Goal: Task Accomplishment & Management: Manage account settings

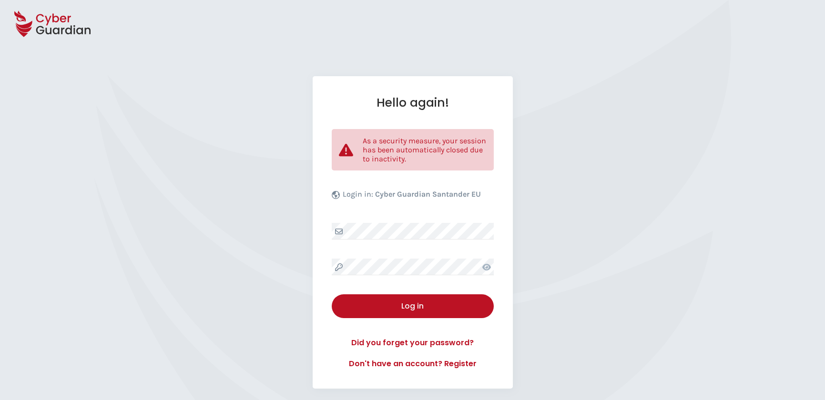
select select "English"
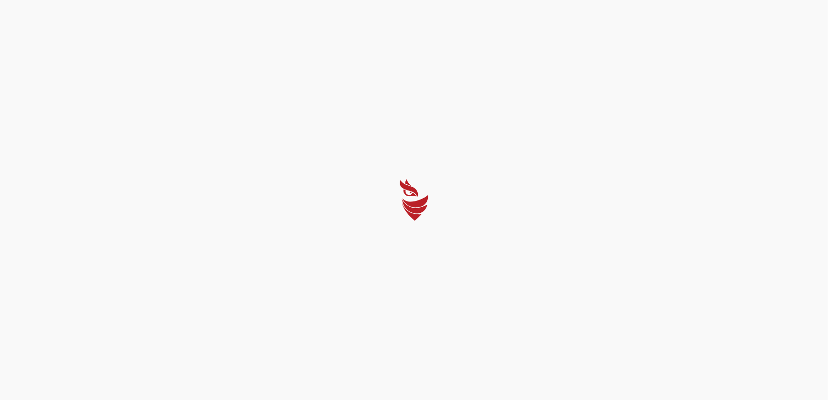
select select "English"
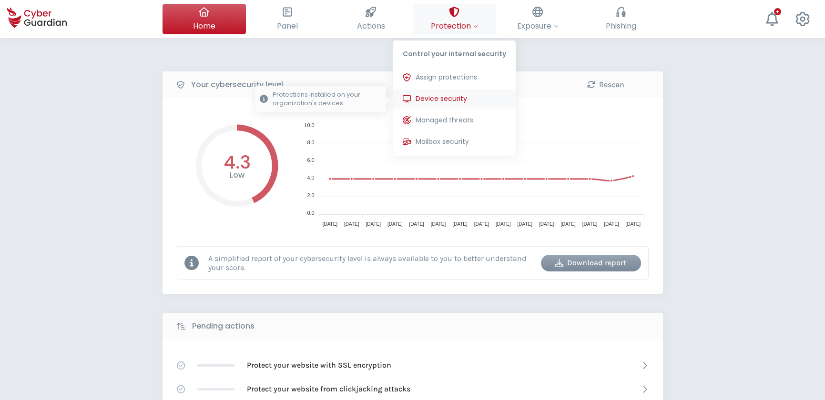
click at [457, 96] on span "Device security" at bounding box center [440, 99] width 51 height 10
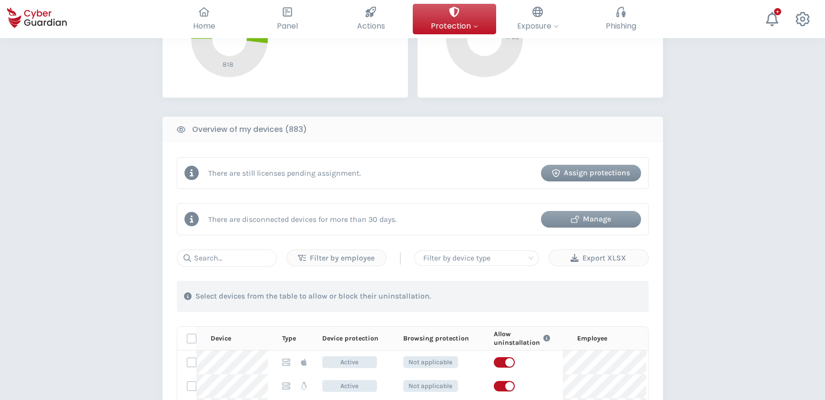
scroll to position [303, 0]
click at [609, 217] on div "Manage" at bounding box center [591, 217] width 86 height 11
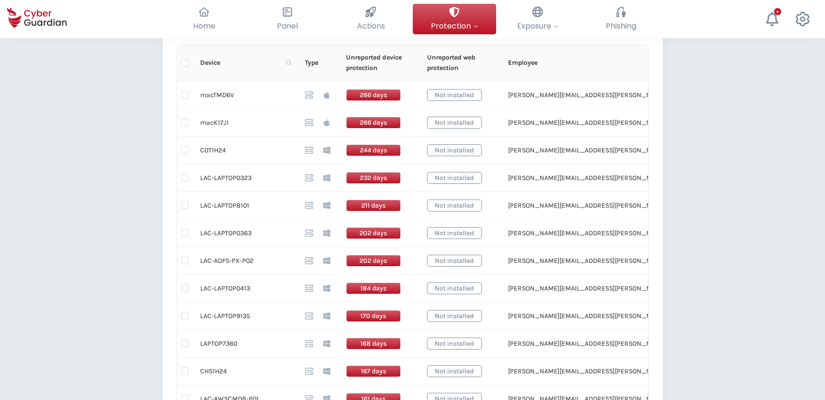
scroll to position [216, 0]
